Goal: Answer question/provide support: Answer question/provide support

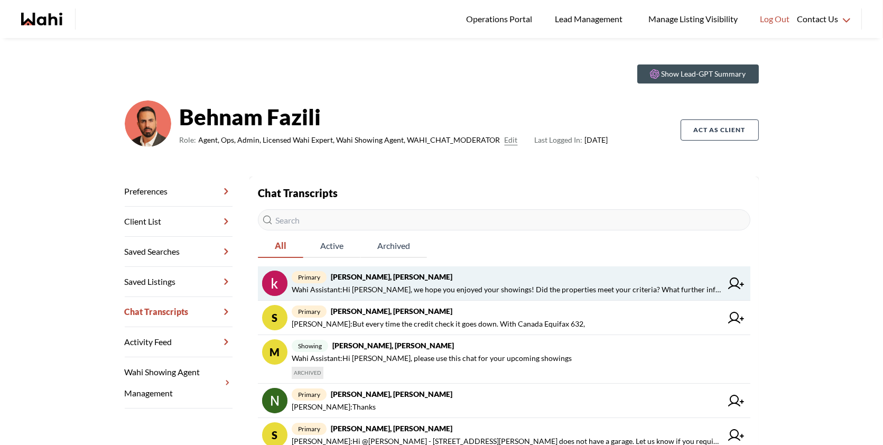
scroll to position [17, 0]
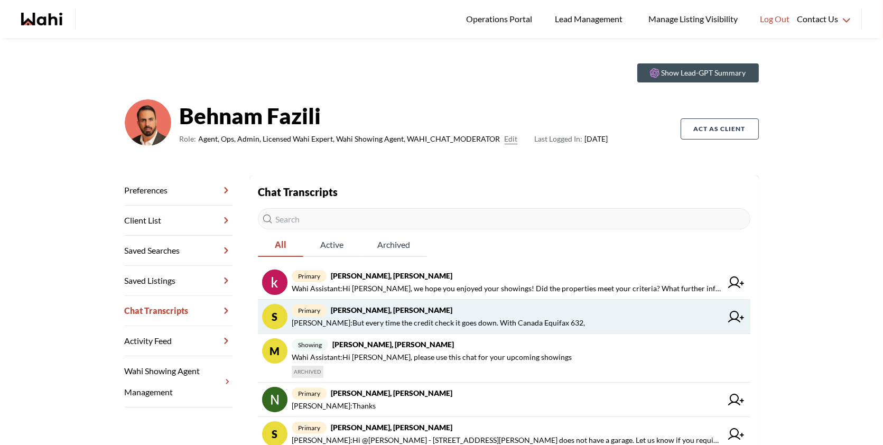
click at [543, 323] on span "Suzie Persaud : But every time the credit check it goes down. With Canada Equif…" at bounding box center [438, 323] width 293 height 13
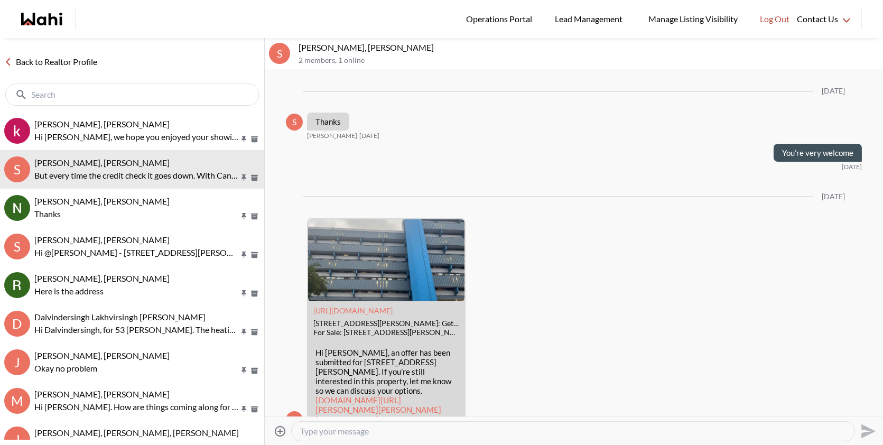
scroll to position [1010, 0]
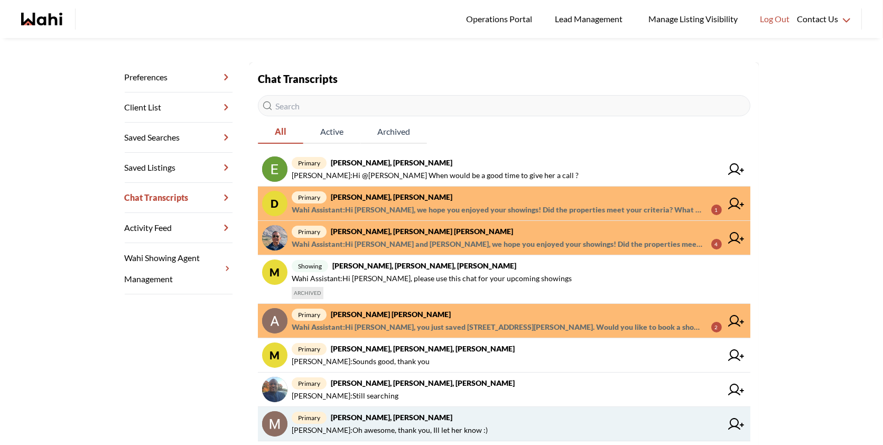
scroll to position [131, 0]
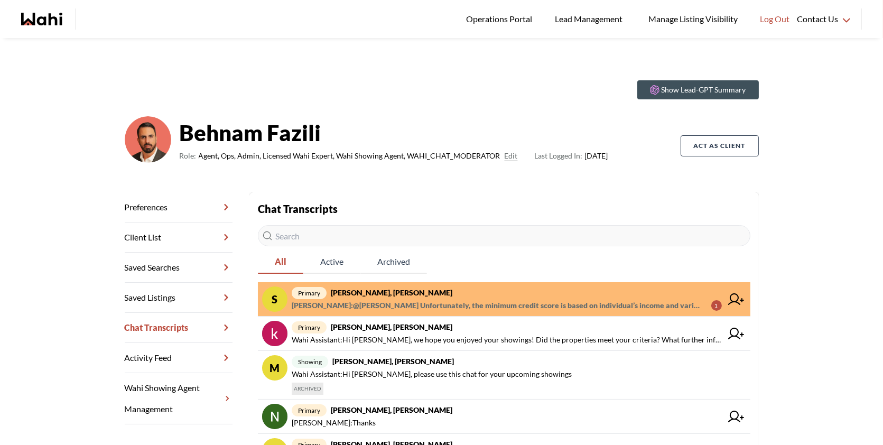
click at [404, 296] on strong "[PERSON_NAME], [PERSON_NAME]" at bounding box center [392, 292] width 122 height 9
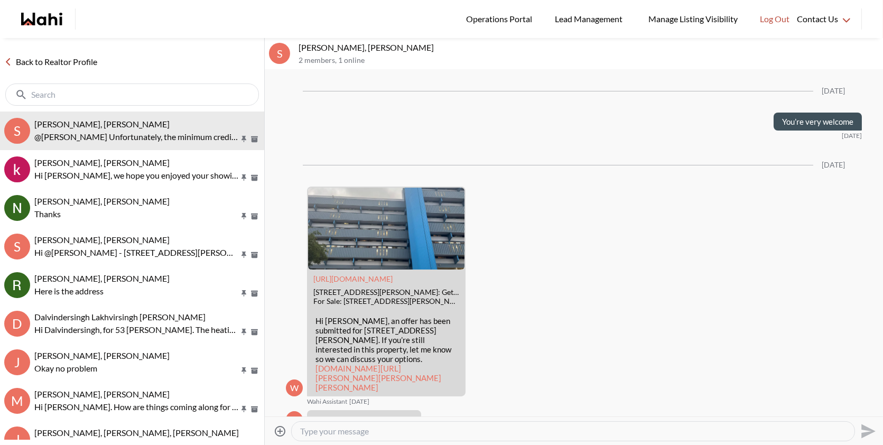
scroll to position [1116, 0]
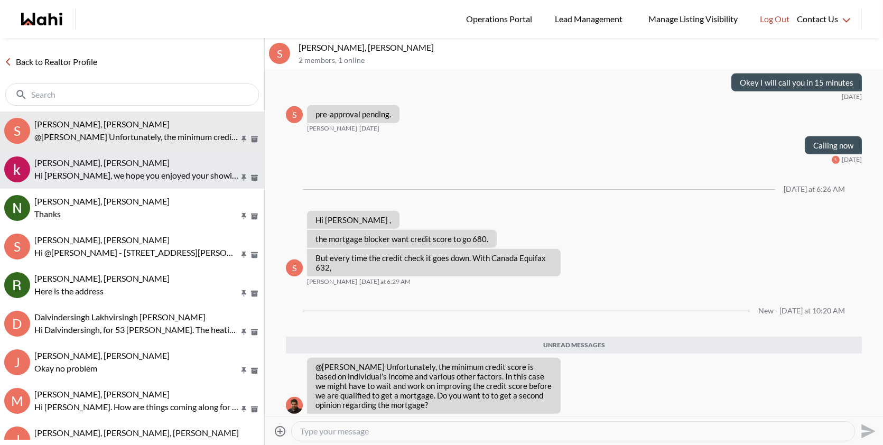
click at [135, 153] on button "[PERSON_NAME], [PERSON_NAME] Hi [PERSON_NAME], we hope you enjoyed your showing…" at bounding box center [132, 169] width 264 height 39
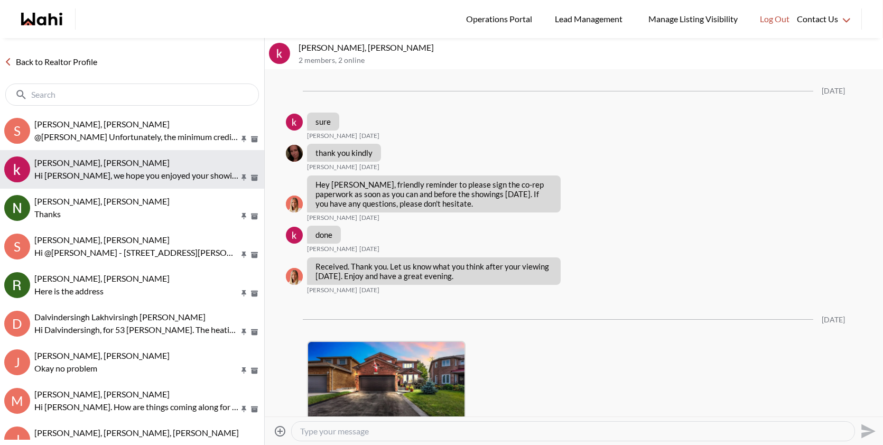
scroll to position [2692, 0]
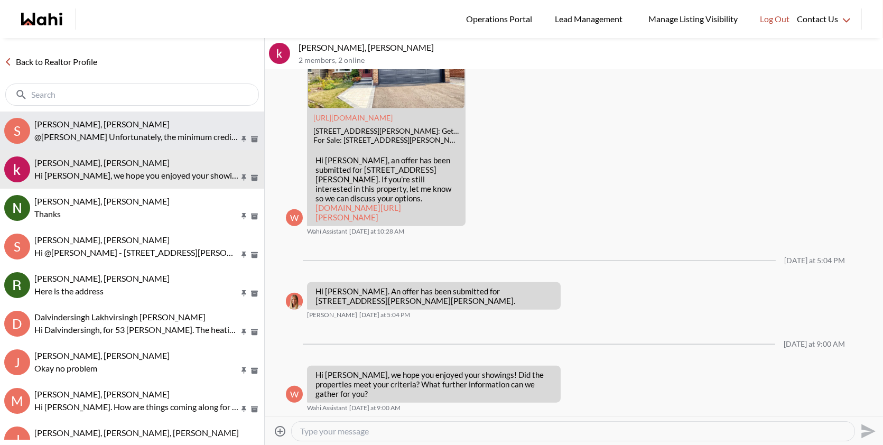
click at [135, 133] on p "@[PERSON_NAME] Unfortunately, the minimum credit score is based on individual’s…" at bounding box center [136, 137] width 205 height 13
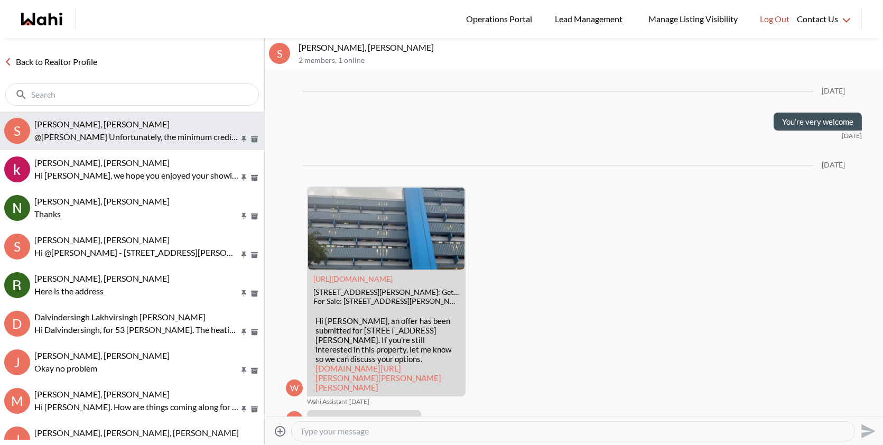
scroll to position [1048, 0]
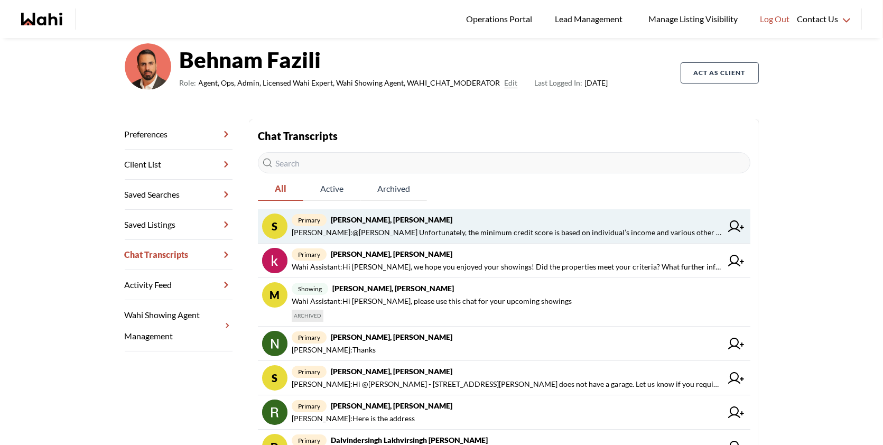
scroll to position [74, 0]
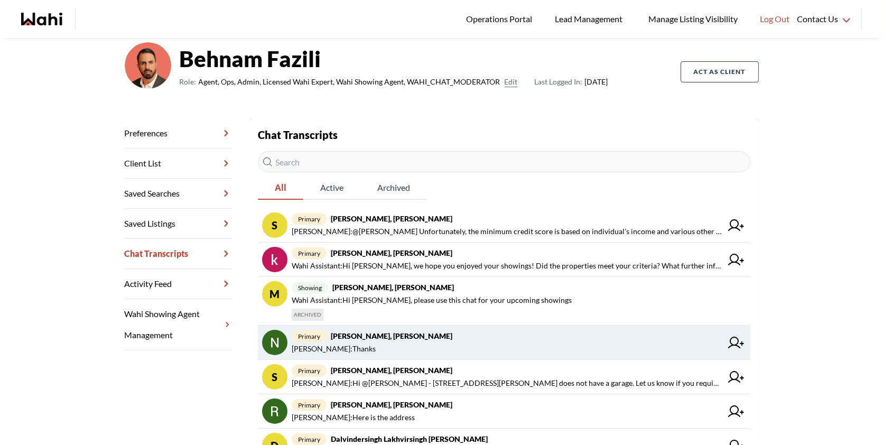
click at [449, 343] on span "[PERSON_NAME] : Thanks" at bounding box center [507, 349] width 430 height 13
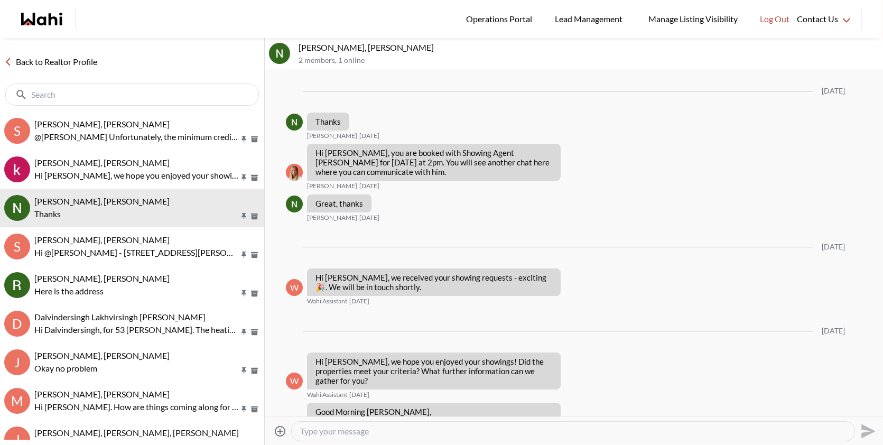
scroll to position [1549, 0]
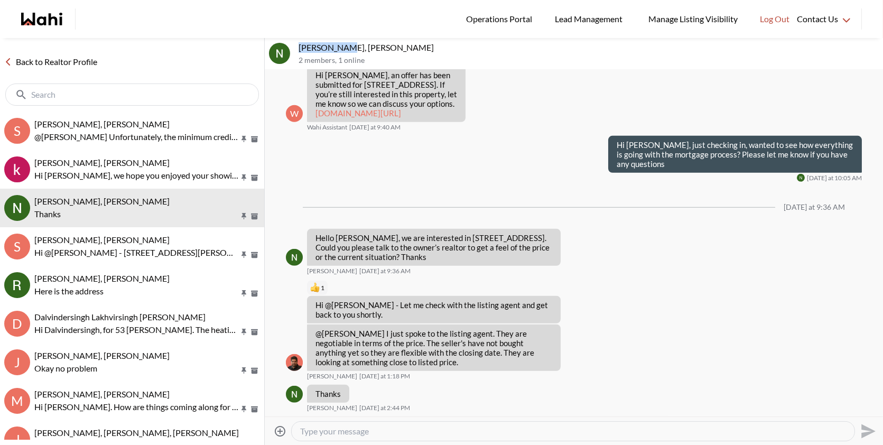
drag, startPoint x: 341, startPoint y: 48, endPoint x: 296, endPoint y: 47, distance: 45.5
click at [296, 47] on div "[PERSON_NAME], [PERSON_NAME] 2 members , 1 online" at bounding box center [574, 54] width 618 height 32
copy p "[PERSON_NAME]"
